Goal: Information Seeking & Learning: Learn about a topic

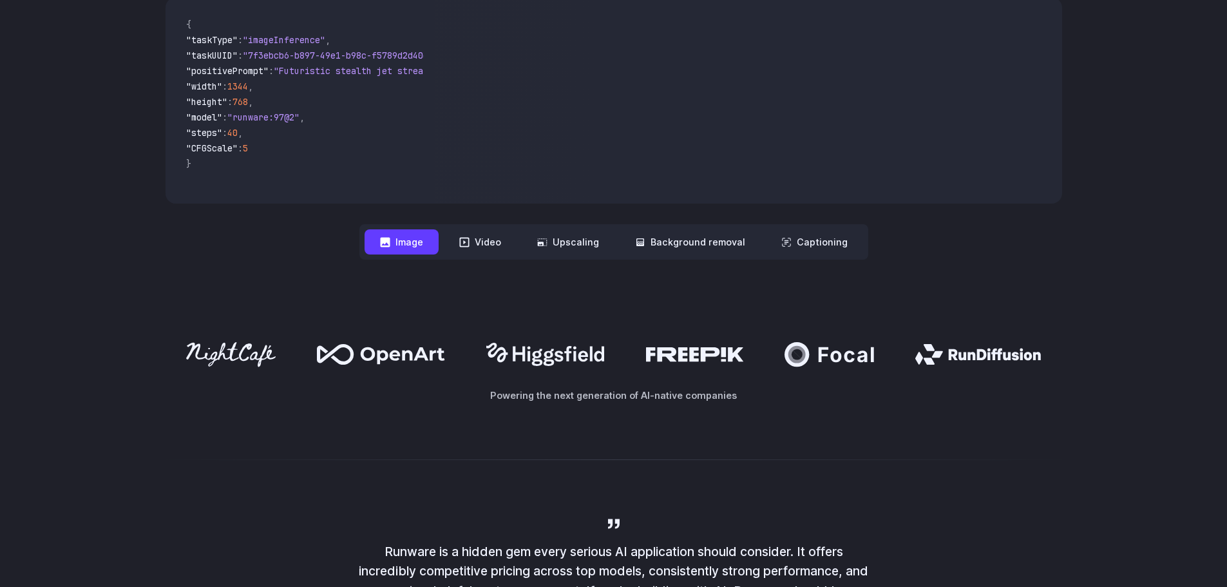
click at [697, 311] on div "Powering the next generation of AI-native companies" at bounding box center [613, 372] width 1227 height 142
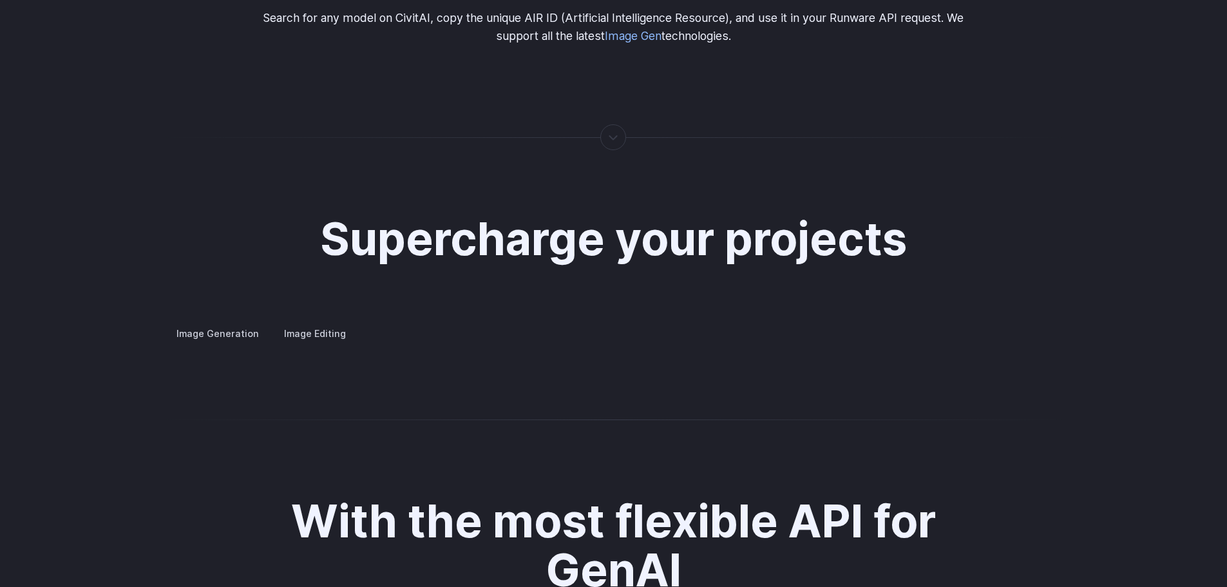
scroll to position [2447, 0]
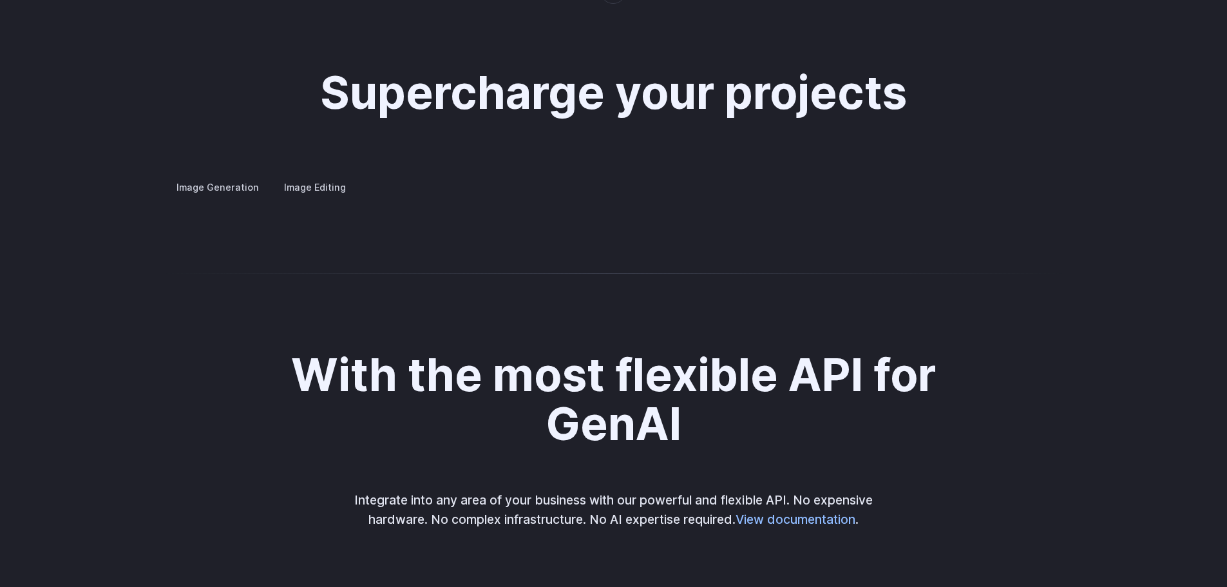
click at [323, 176] on label "Image Editing" at bounding box center [315, 187] width 84 height 23
click at [0, 0] on summary "Inpainting" at bounding box center [0, 0] width 0 height 0
click at [0, 0] on summary "Outpainting" at bounding box center [0, 0] width 0 height 0
click at [0, 0] on summary "Upscaling" at bounding box center [0, 0] width 0 height 0
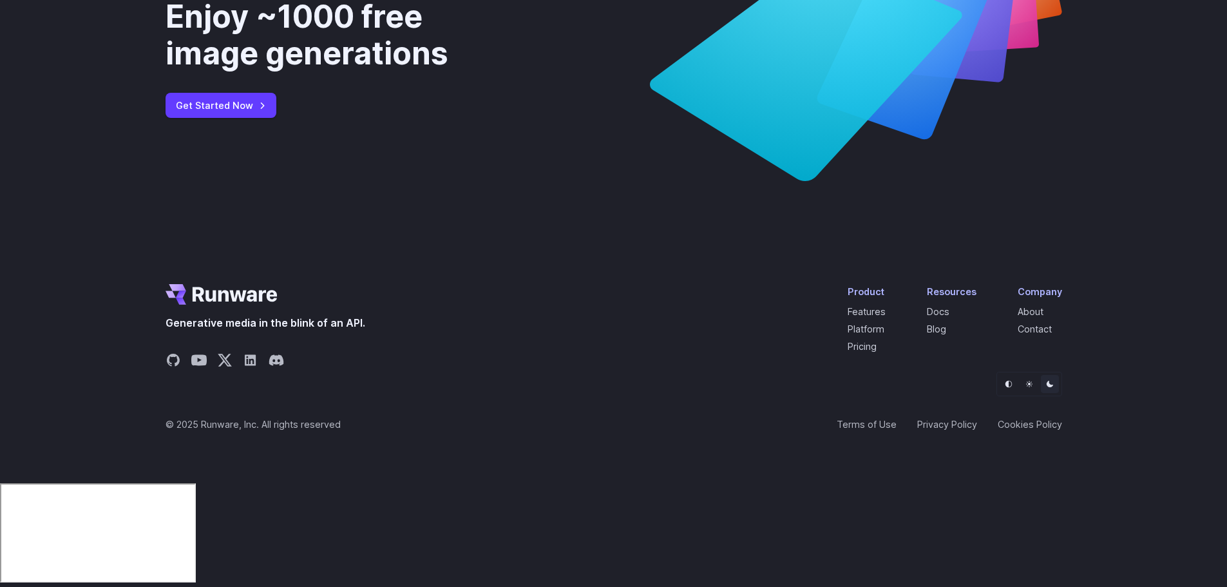
scroll to position [4950, 0]
click at [78, 243] on div "Enjoy ~1000 free image generations Get Started Now" at bounding box center [613, 58] width 1227 height 370
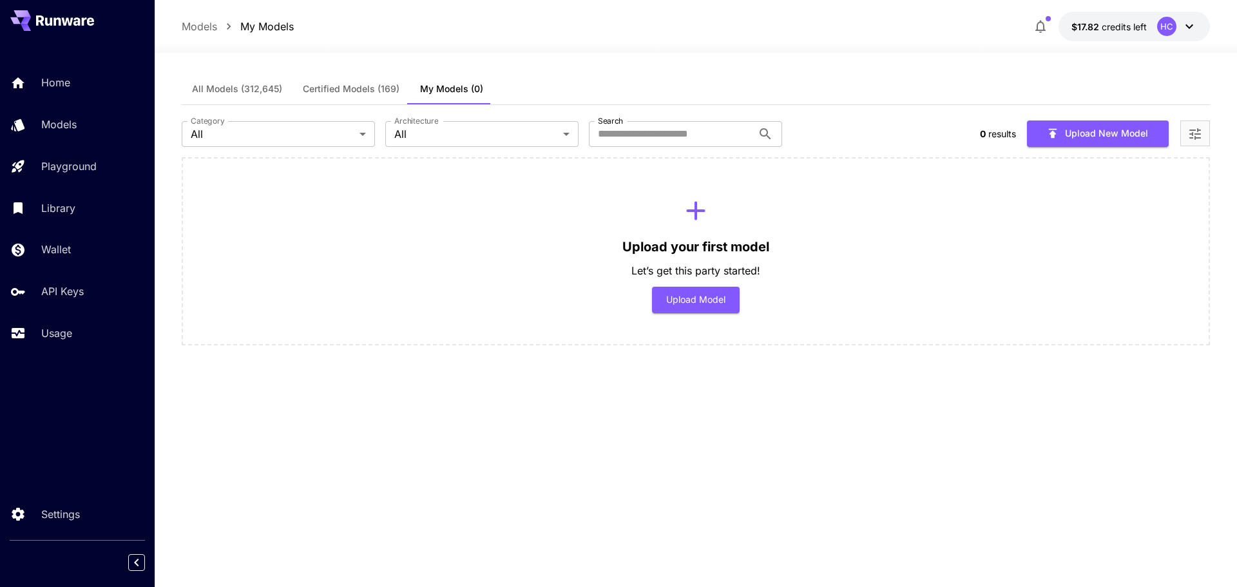
click at [259, 90] on span "All Models (312,645)" at bounding box center [237, 89] width 90 height 12
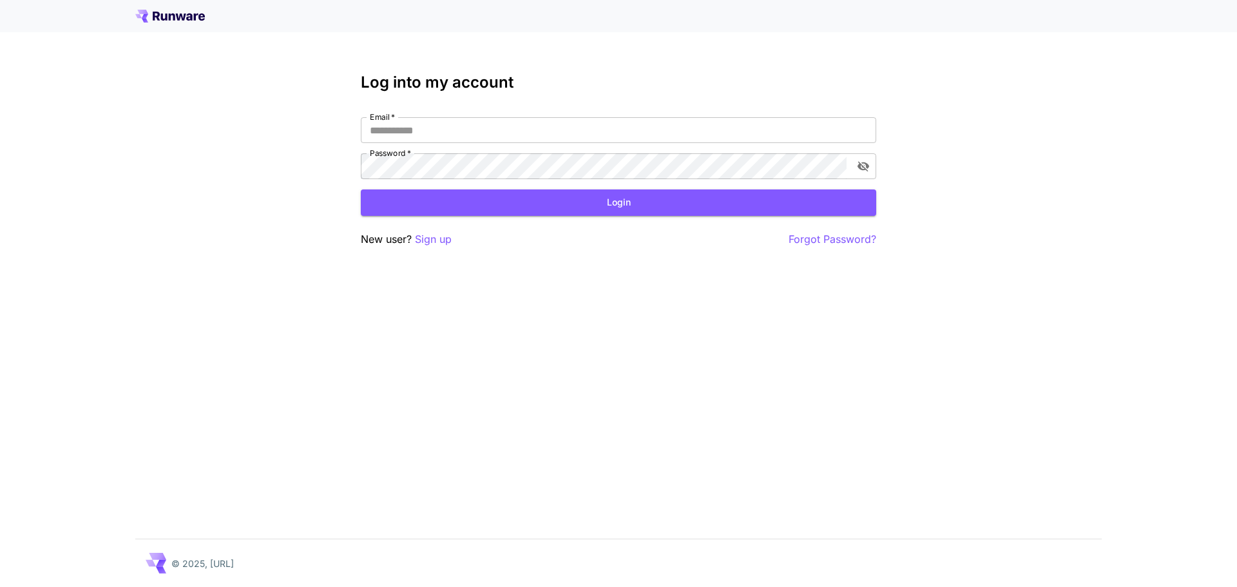
type input "**********"
click at [490, 196] on button "Login" at bounding box center [618, 202] width 515 height 26
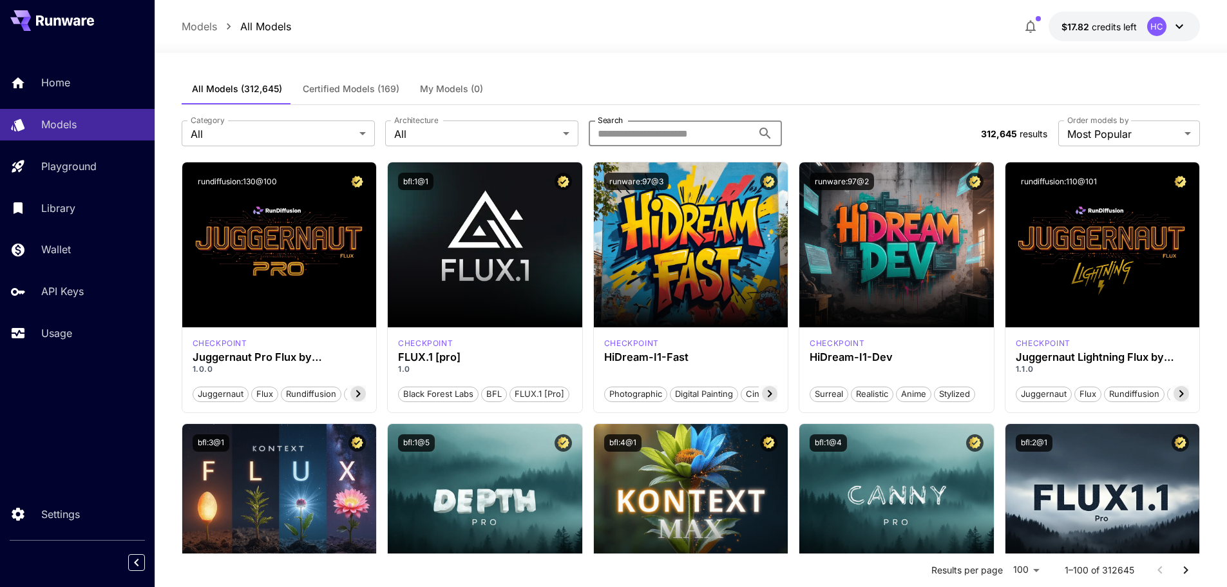
click at [663, 133] on input "Search" at bounding box center [671, 133] width 164 height 26
type input "*"
type input "**********"
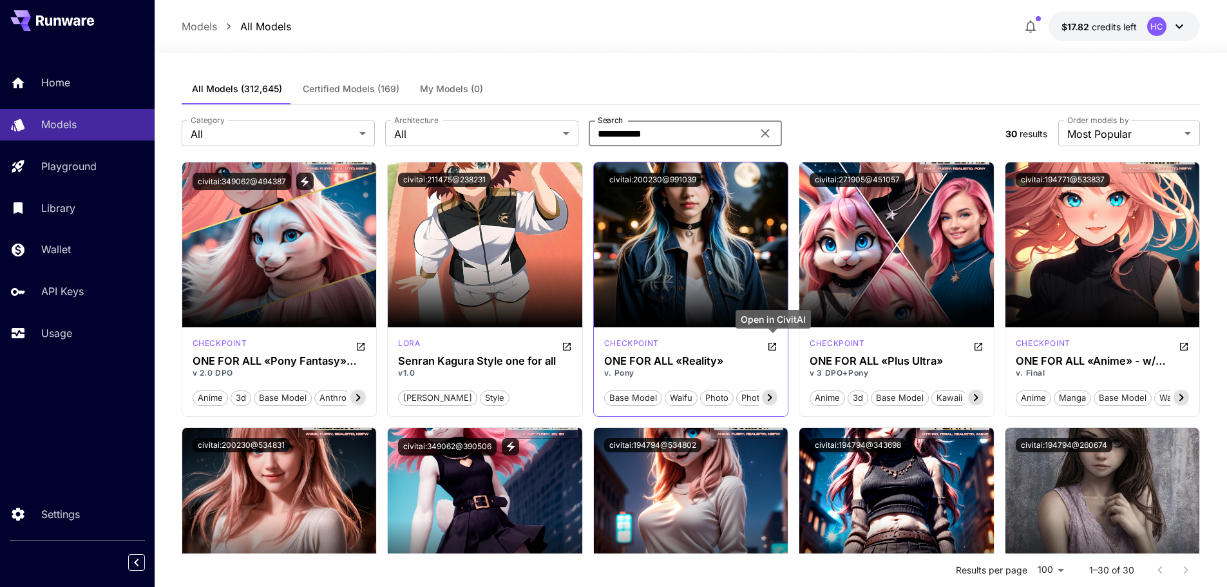
click at [772, 344] on icon "Open in CivitAI" at bounding box center [772, 346] width 10 height 10
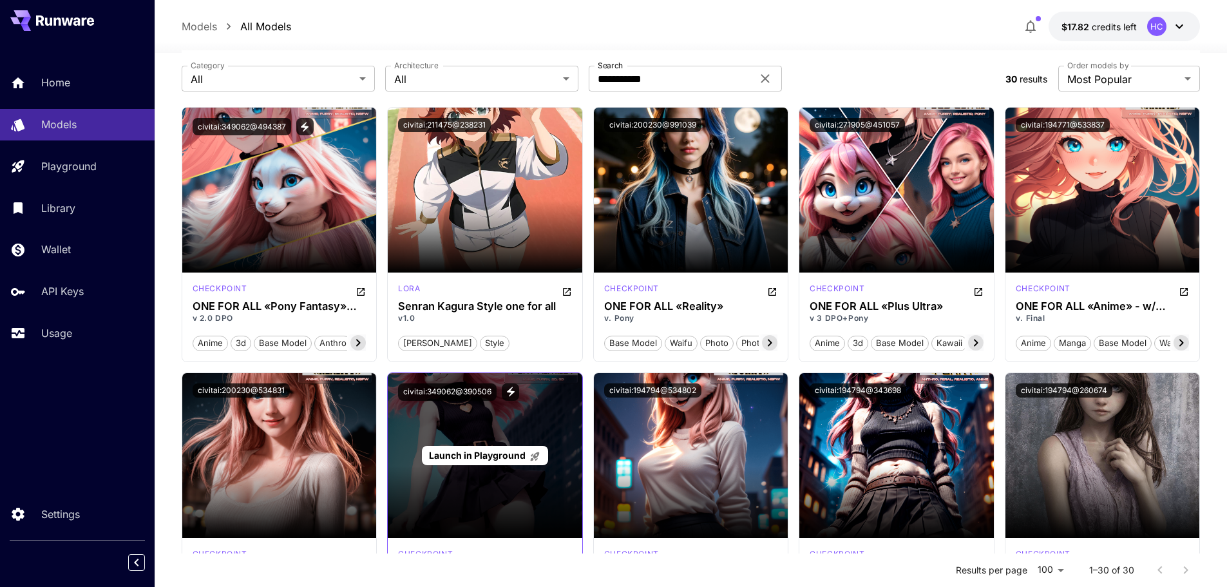
scroll to position [193, 0]
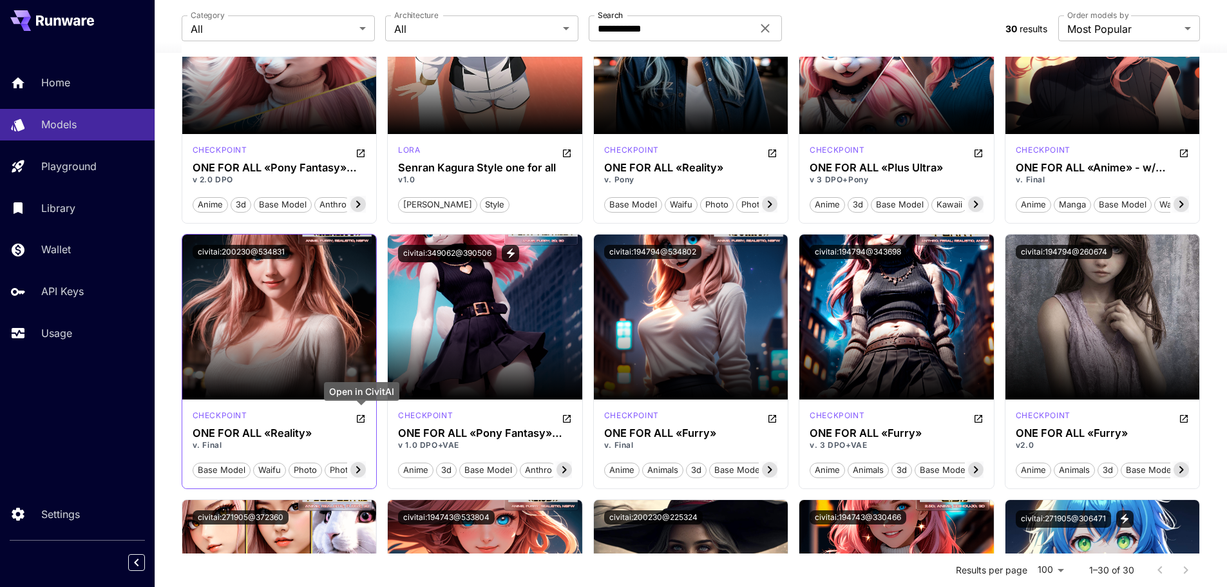
click at [360, 418] on icon "Open in CivitAI" at bounding box center [361, 418] width 10 height 10
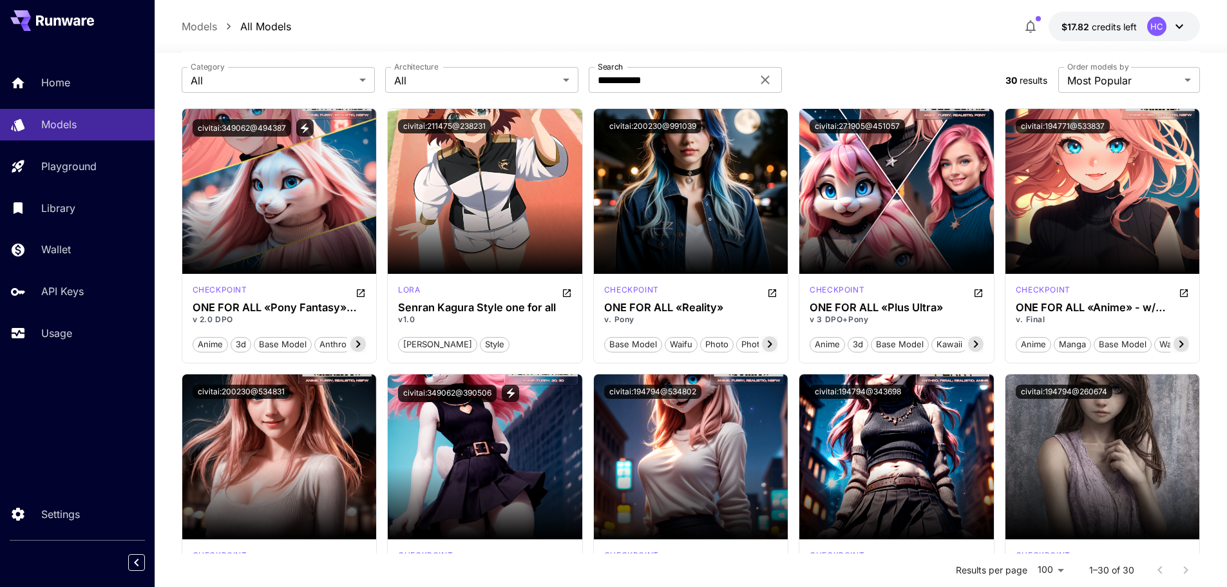
scroll to position [0, 0]
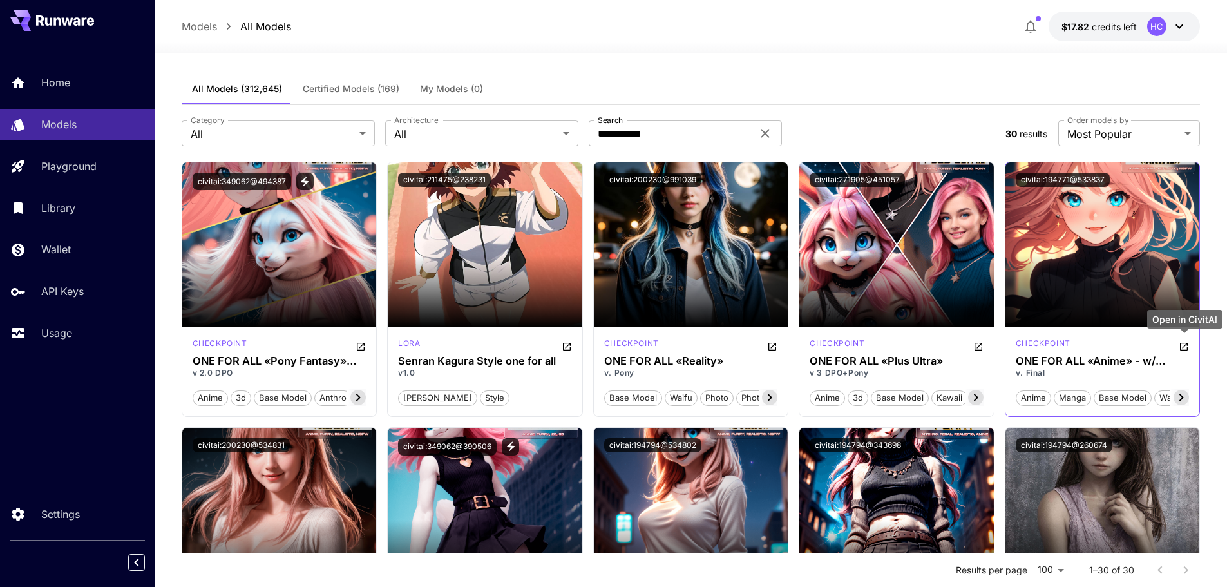
click at [1181, 345] on icon "Open in CivitAI" at bounding box center [1184, 346] width 10 height 10
